Goal: Find specific page/section: Find specific page/section

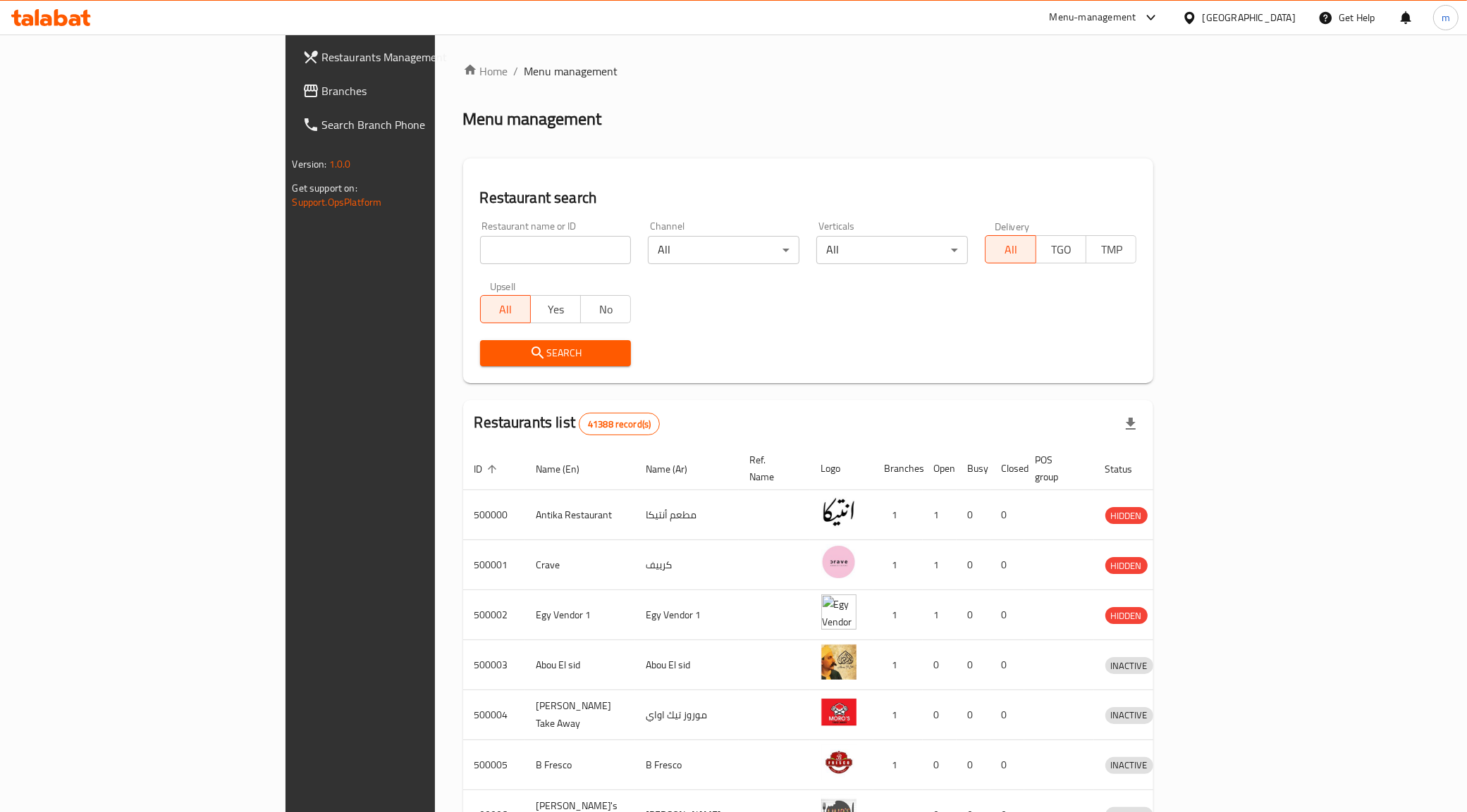
click at [1294, 23] on div "[GEOGRAPHIC_DATA]" at bounding box center [1249, 17] width 93 height 15
click at [1151, 367] on div "United Arab Emirates" at bounding box center [1142, 369] width 93 height 15
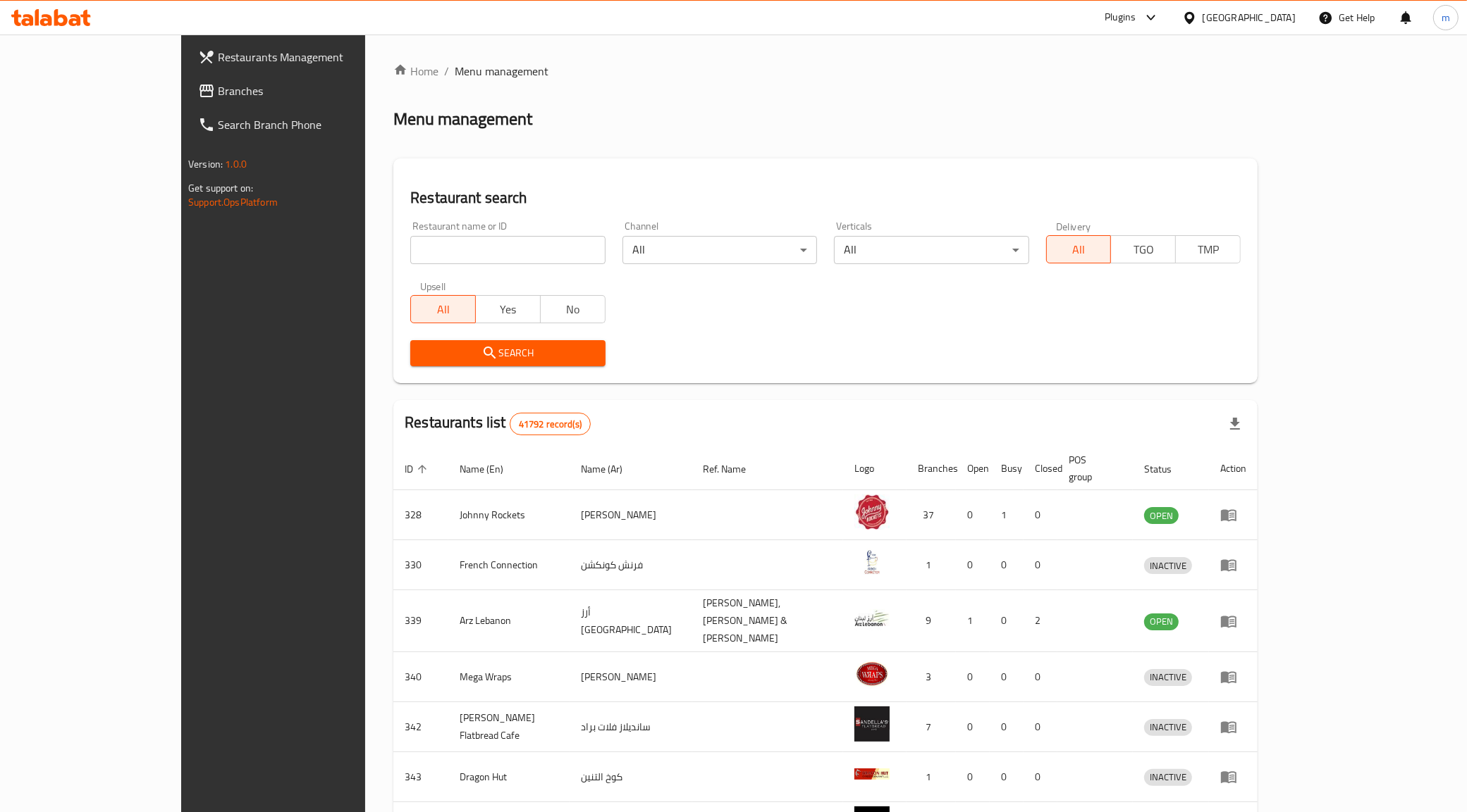
click at [1141, 4] on div "Plugins" at bounding box center [1131, 17] width 77 height 34
click at [1149, 19] on icon at bounding box center [1150, 17] width 17 height 17
click at [1149, 19] on icon at bounding box center [1151, 17] width 9 height 6
click at [1123, 17] on div "Plugins" at bounding box center [1120, 17] width 31 height 17
click at [1034, 124] on div "Restaurant-Management" at bounding box center [1017, 128] width 111 height 15
